Goal: Book appointment/travel/reservation

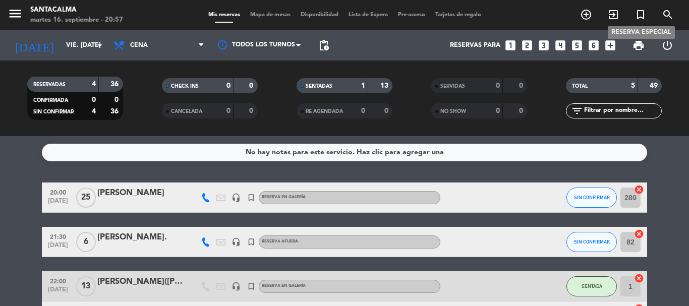
click at [642, 13] on icon "turned_in_not" at bounding box center [641, 15] width 12 height 12
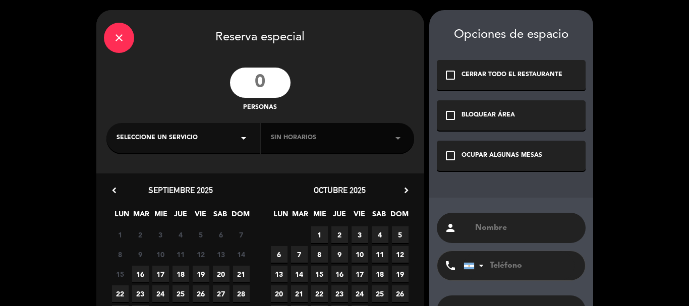
click at [256, 82] on input "number" at bounding box center [260, 83] width 61 height 30
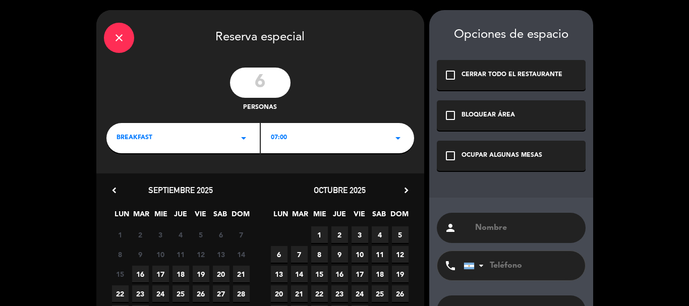
type input "6"
drag, startPoint x: 497, startPoint y: 148, endPoint x: 212, endPoint y: 163, distance: 284.9
click at [496, 148] on div "check_box_outline_blank OCUPAR ALGUNAS MESAS" at bounding box center [511, 156] width 149 height 30
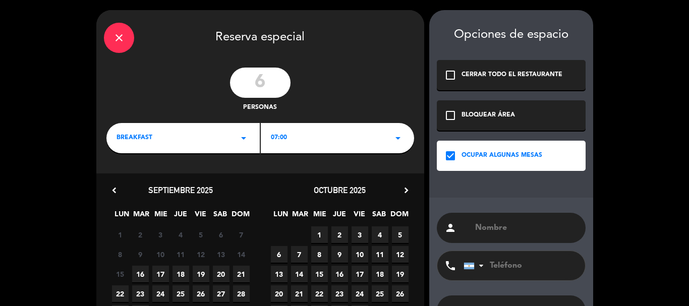
click at [164, 119] on div "close Reserva especial 6 personas BREAKFAST arrow_drop_down 07:00 arrow_drop_do…" at bounding box center [260, 192] width 328 height 364
click at [164, 126] on div "BREAKFAST arrow_drop_down" at bounding box center [182, 138] width 153 height 30
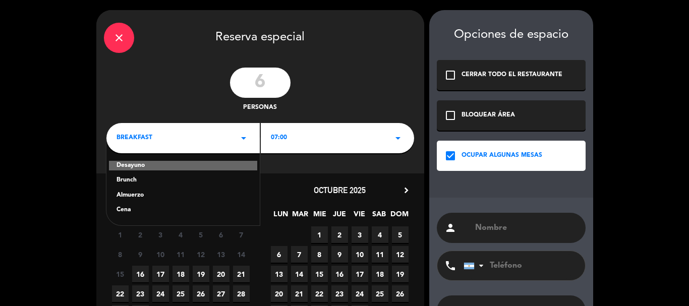
click at [133, 195] on div "Almuerzo" at bounding box center [183, 196] width 133 height 10
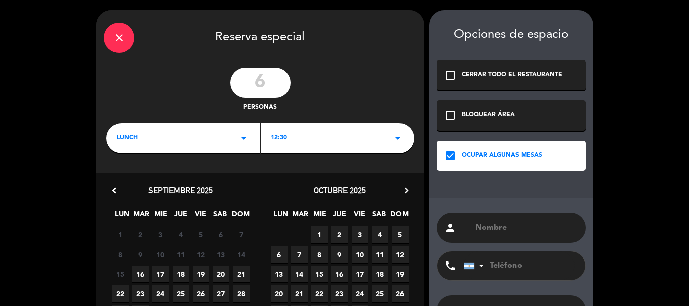
click at [319, 139] on div "12:30 arrow_drop_down" at bounding box center [337, 138] width 153 height 30
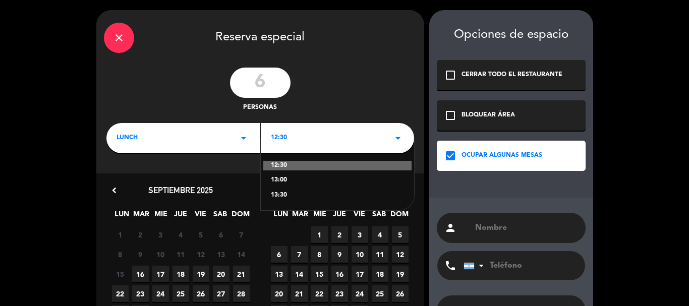
click at [319, 139] on div "12:30 arrow_drop_down" at bounding box center [337, 138] width 153 height 30
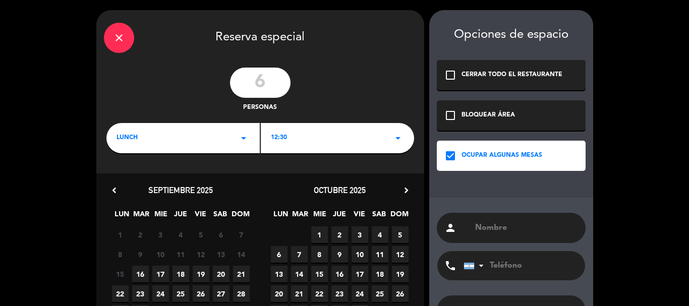
click at [319, 139] on div "12:30 arrow_drop_down" at bounding box center [337, 138] width 153 height 30
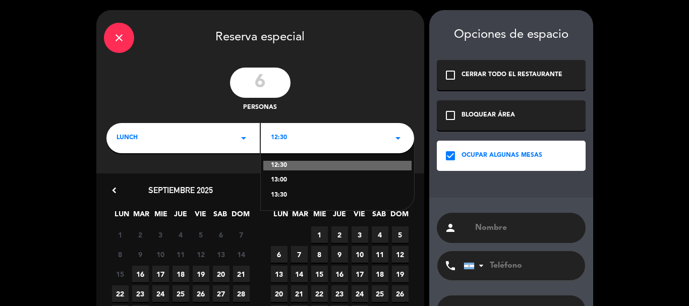
click at [288, 194] on div "13:30" at bounding box center [337, 196] width 133 height 10
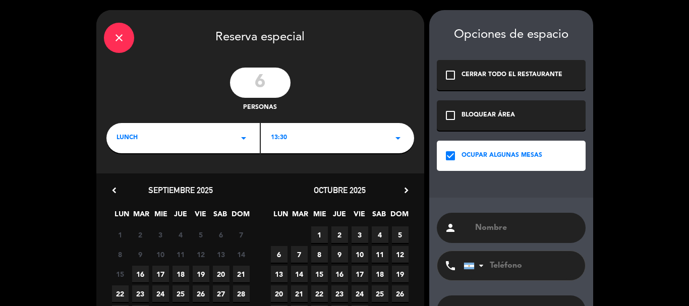
scroll to position [77, 0]
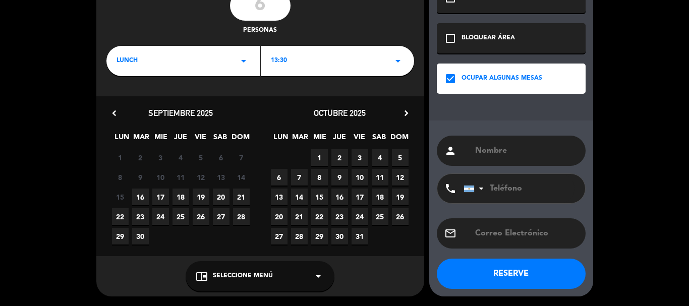
click at [201, 194] on span "19" at bounding box center [201, 197] width 17 height 17
click at [307, 269] on div "chrome_reader_mode Seleccione Menú arrow_drop_down" at bounding box center [260, 276] width 149 height 30
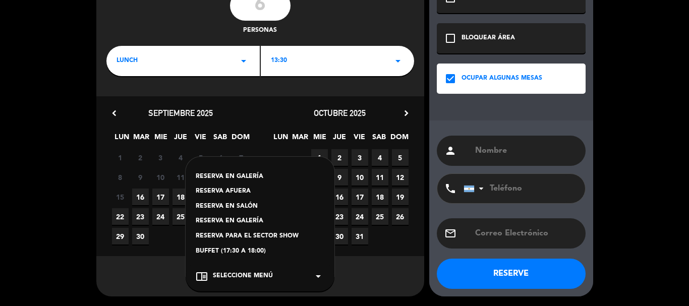
click at [307, 268] on div "chrome_reader_mode Seleccione Menú arrow_drop_down" at bounding box center [260, 276] width 149 height 30
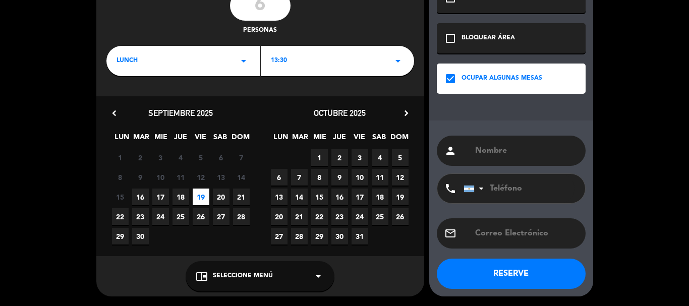
click at [342, 62] on div "13:30 arrow_drop_down" at bounding box center [337, 61] width 153 height 30
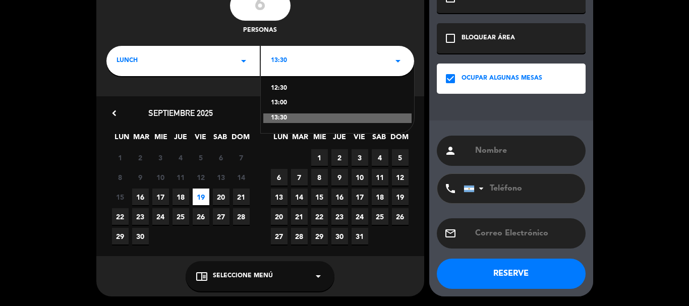
click at [303, 105] on div "13:00" at bounding box center [337, 103] width 133 height 10
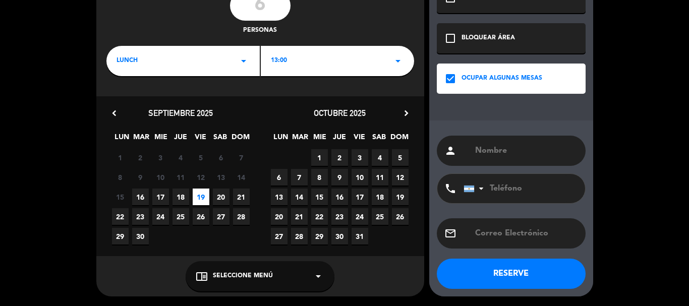
click at [291, 268] on div "chrome_reader_mode Seleccione Menú arrow_drop_down" at bounding box center [260, 276] width 149 height 30
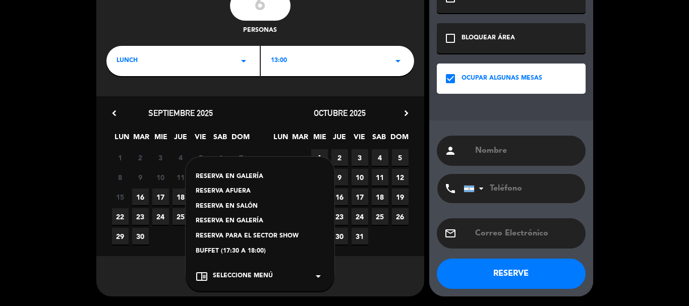
click at [241, 205] on div "RESERVA EN SALÓN" at bounding box center [260, 207] width 129 height 10
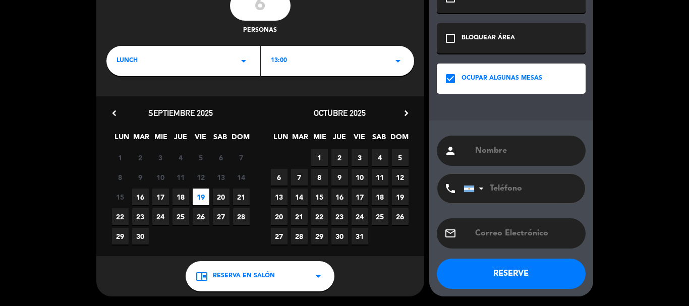
click at [507, 155] on input "text" at bounding box center [526, 151] width 104 height 14
click at [481, 150] on input "[PERSON_NAME]" at bounding box center [526, 151] width 104 height 14
click at [522, 142] on div "person [PERSON_NAME]" at bounding box center [511, 151] width 149 height 30
click at [531, 154] on input "Beretta" at bounding box center [526, 151] width 104 height 14
type input "[PERSON_NAME]"
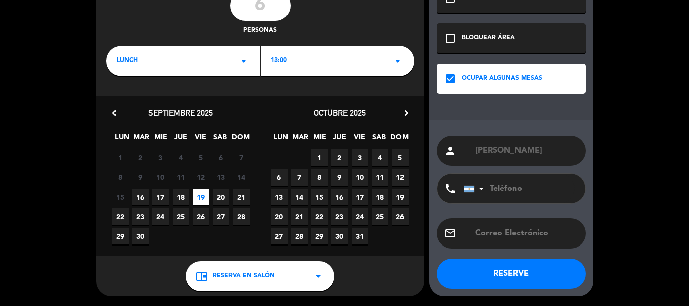
click at [519, 180] on input "tel" at bounding box center [519, 188] width 111 height 29
type input "3515058960"
click at [518, 277] on button "RESERVE" at bounding box center [511, 274] width 149 height 30
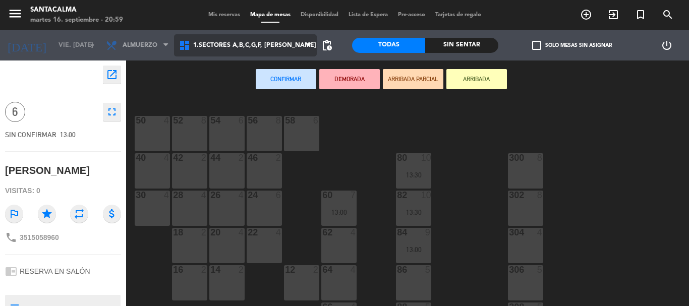
click at [275, 53] on span "1.Sectores A,B,C,G,F, [PERSON_NAME]" at bounding box center [245, 45] width 143 height 22
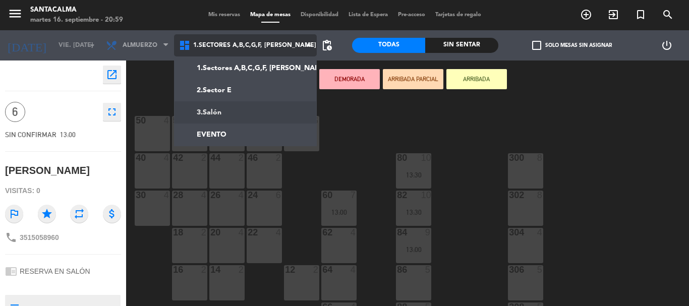
click at [254, 117] on ng-component "menu Santacalma martes 16. septiembre - 20:59 Mis reservas Mapa de mesas Dispon…" at bounding box center [344, 153] width 689 height 306
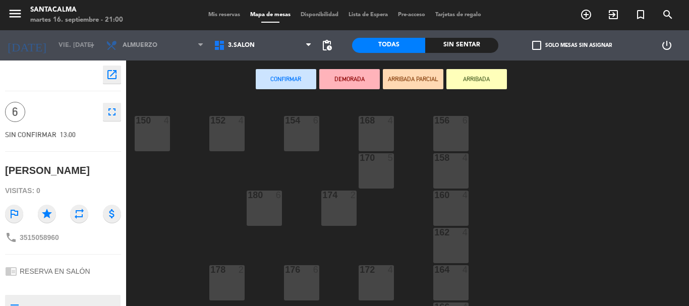
click at [459, 136] on div "156 6" at bounding box center [450, 133] width 35 height 35
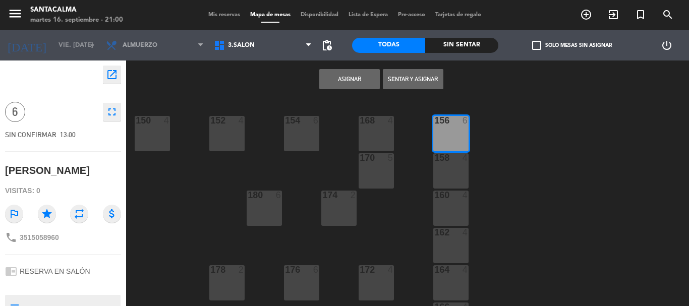
click at [351, 81] on button "Asignar" at bounding box center [349, 79] width 61 height 20
